Goal: Information Seeking & Learning: Learn about a topic

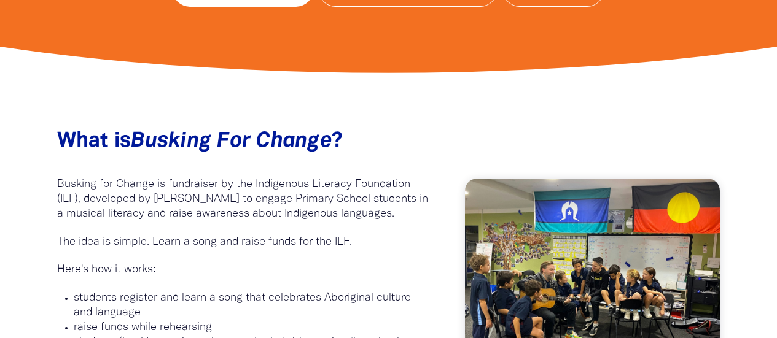
scroll to position [676, 0]
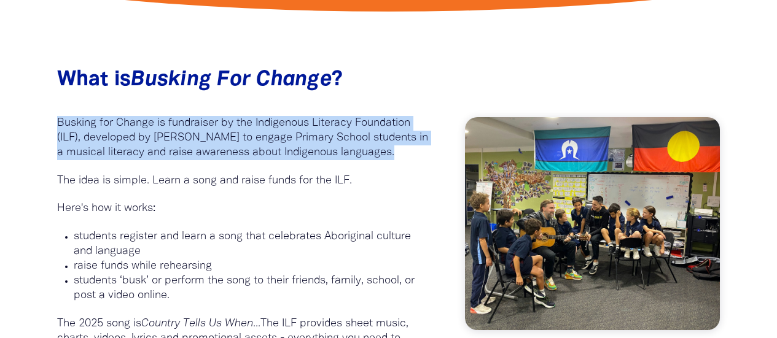
drag, startPoint x: 57, startPoint y: 123, endPoint x: 375, endPoint y: 173, distance: 322.0
click at [375, 173] on div "What is Busking For Change ?﻿ Busking for Change is fundraiser by the Indigenou…" at bounding box center [243, 235] width 372 height 335
copy p "Busking for Change is fundraiser by the Indigenous Literacy Foundation (ILF), d…"
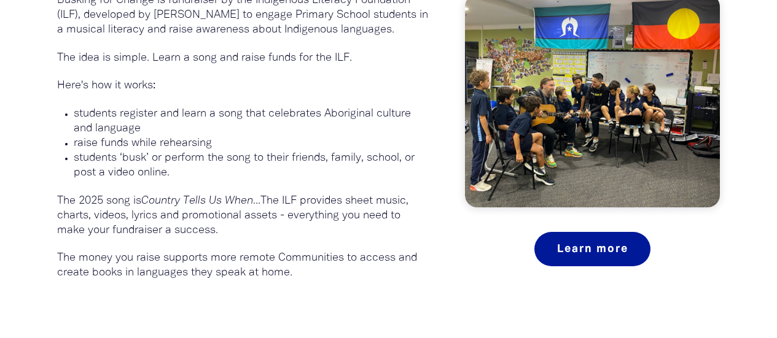
scroll to position [676, 0]
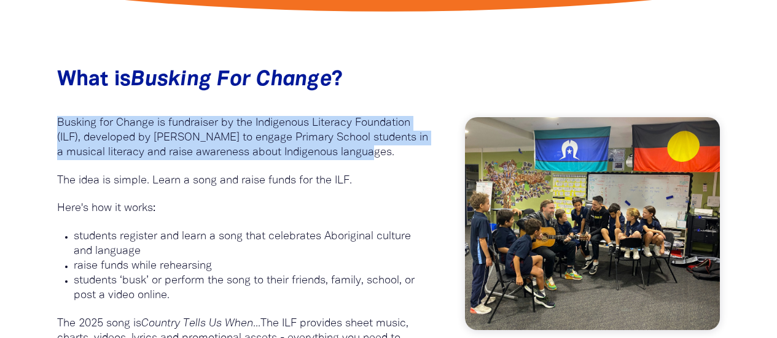
drag, startPoint x: 58, startPoint y: 123, endPoint x: 391, endPoint y: 159, distance: 335.5
click at [391, 159] on p "Busking for Change is fundraiser by the Indigenous Literacy Foundation (ILF), d…" at bounding box center [243, 138] width 372 height 44
copy p "Busking for Change is fundraiser by the Indigenous Literacy Foundation (ILF), d…"
